Goal: Information Seeking & Learning: Learn about a topic

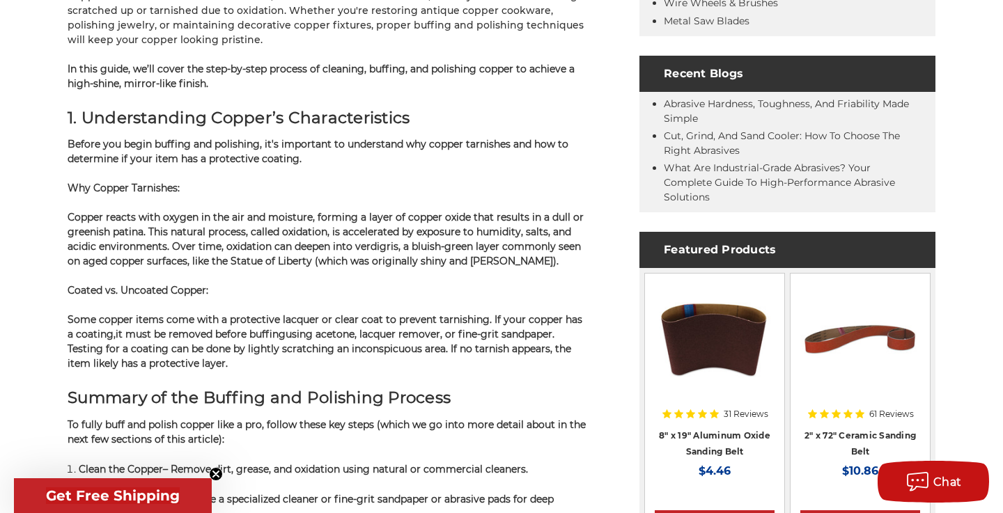
scroll to position [639, 0]
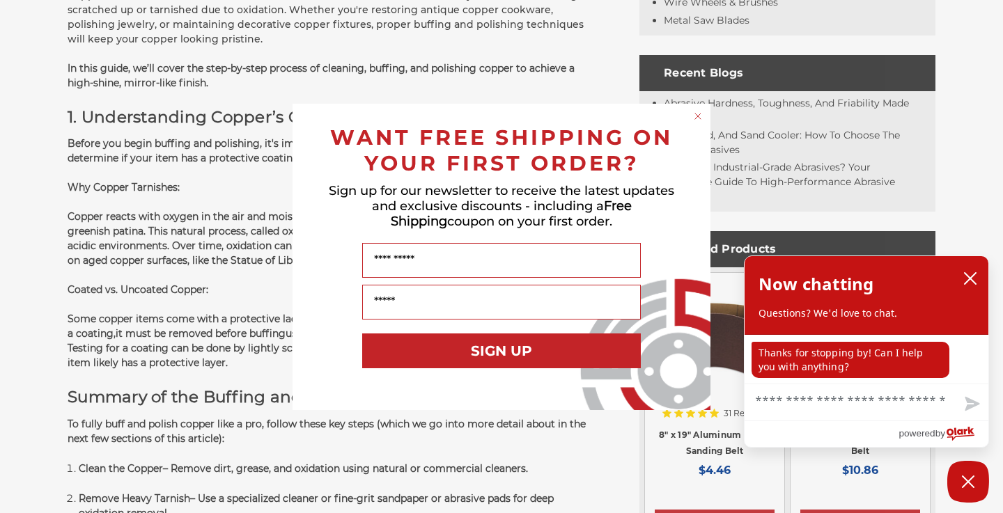
click at [699, 116] on icon "Close dialog" at bounding box center [698, 117] width 6 height 6
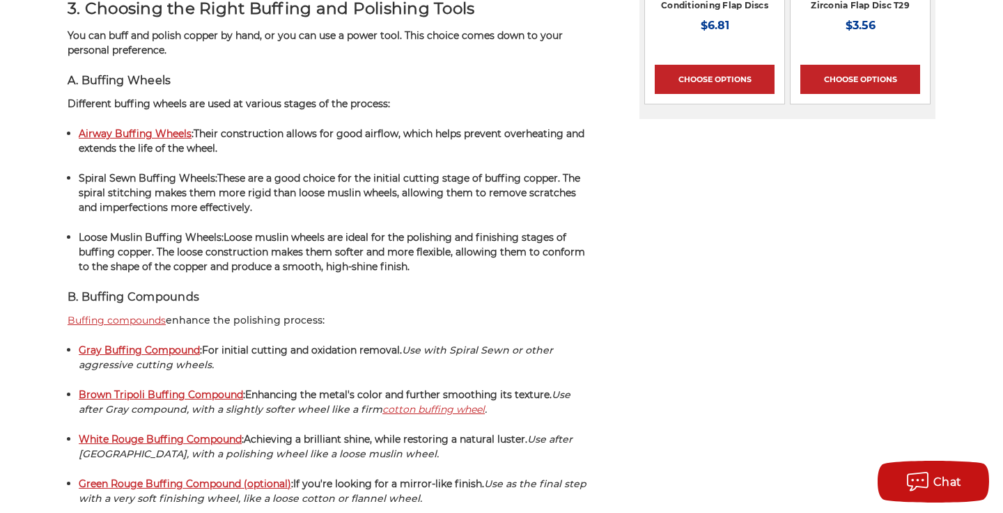
scroll to position [1953, 0]
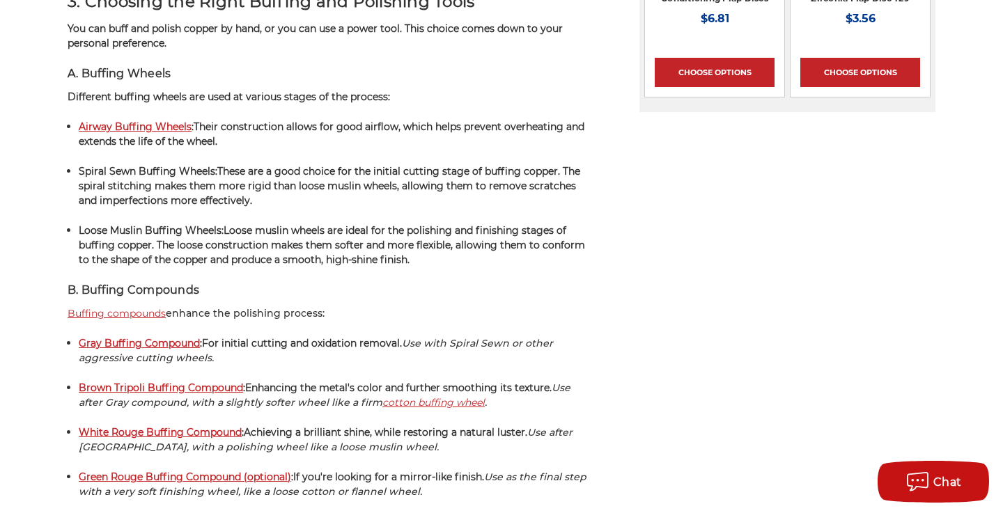
click at [151, 133] on strong "Airway Buffing Wheels" at bounding box center [135, 126] width 113 height 13
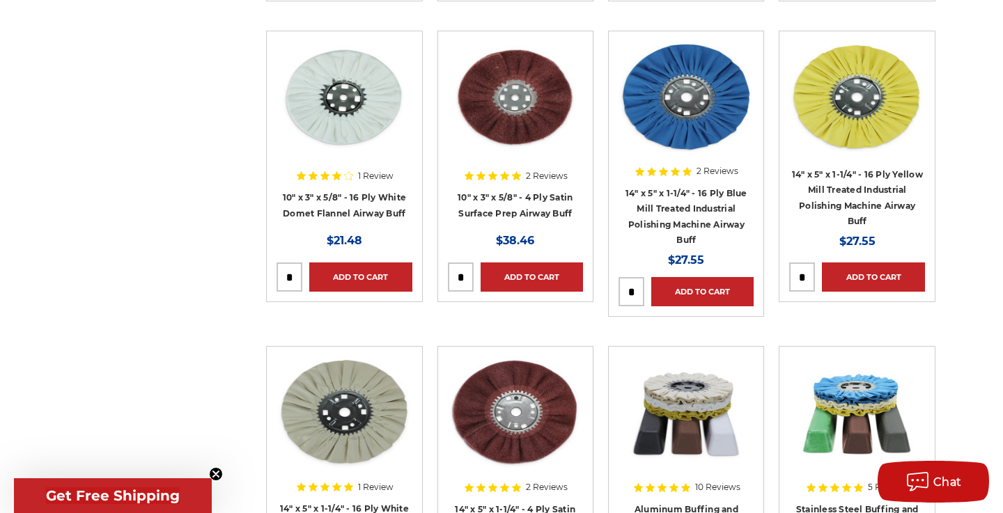
scroll to position [885, 0]
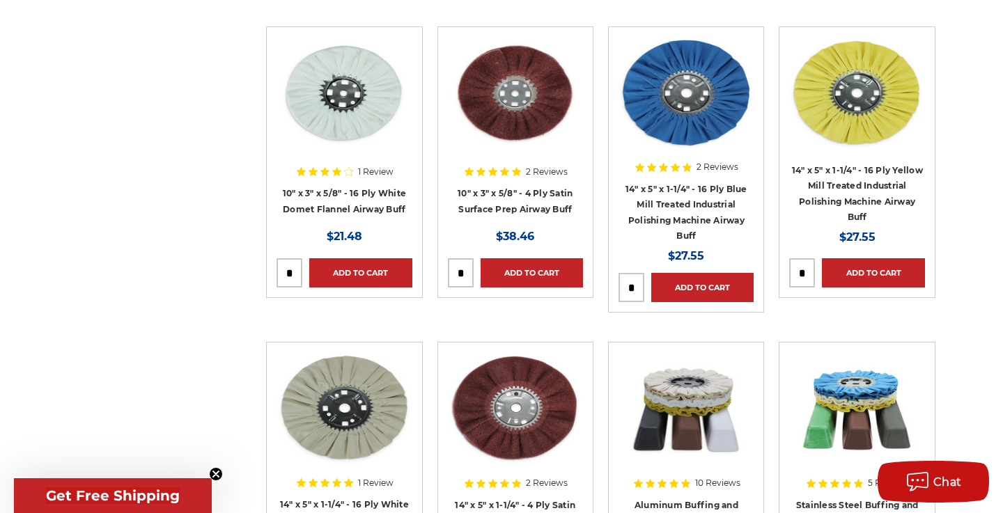
click at [724, 167] on div at bounding box center [686, 126] width 135 height 178
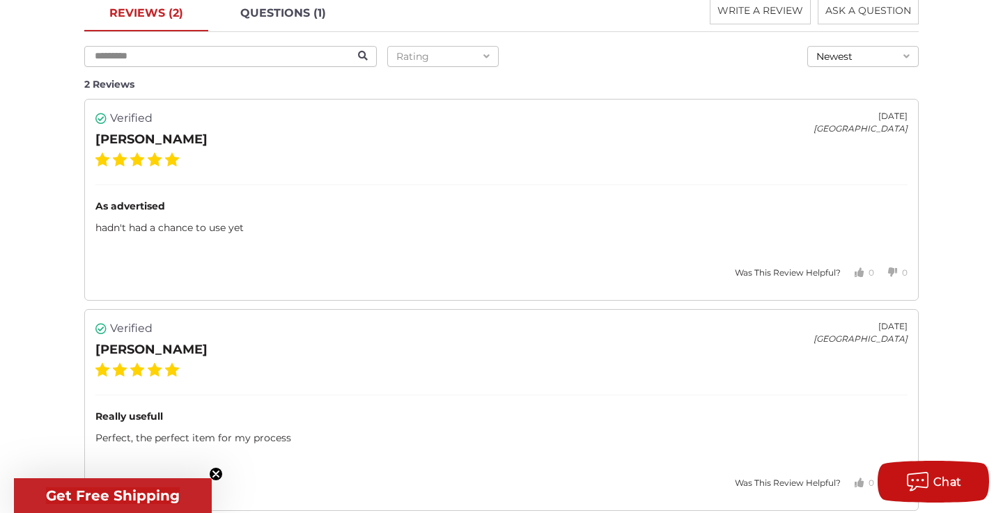
scroll to position [1895, 0]
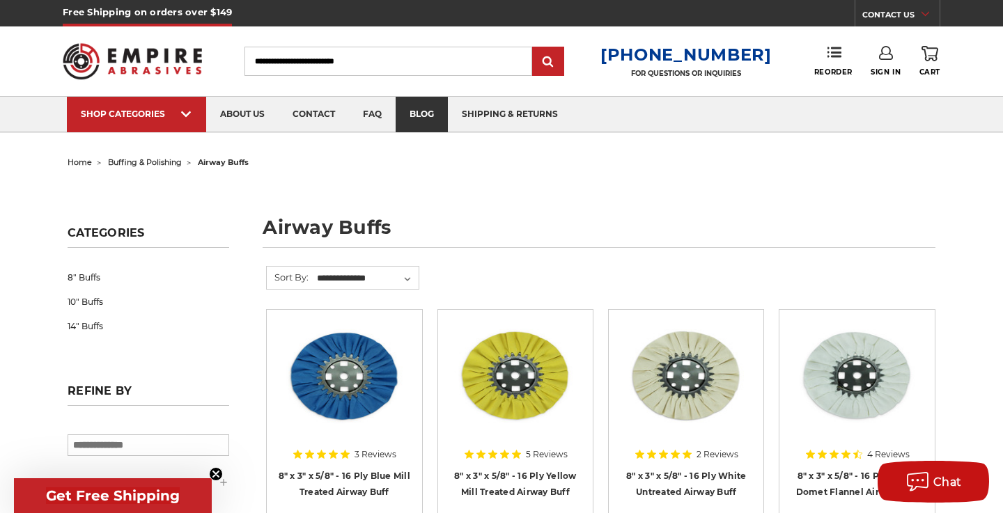
click at [423, 116] on link "blog" at bounding box center [422, 115] width 52 height 36
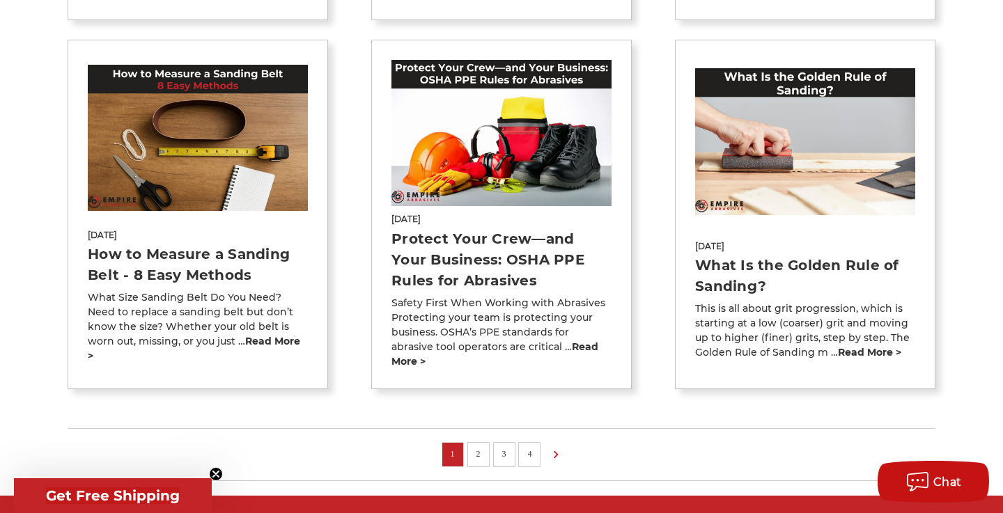
scroll to position [1034, 0]
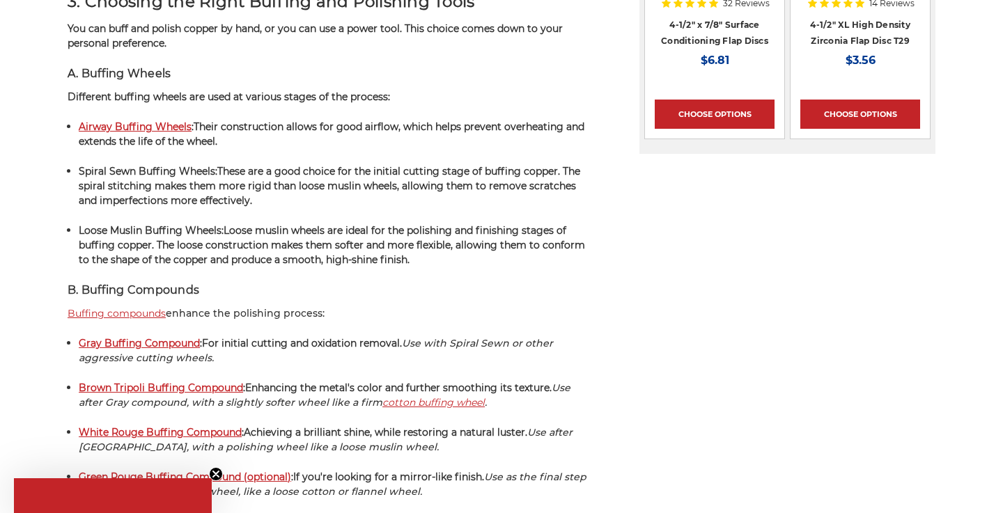
scroll to position [1953, 0]
